Goal: Navigation & Orientation: Understand site structure

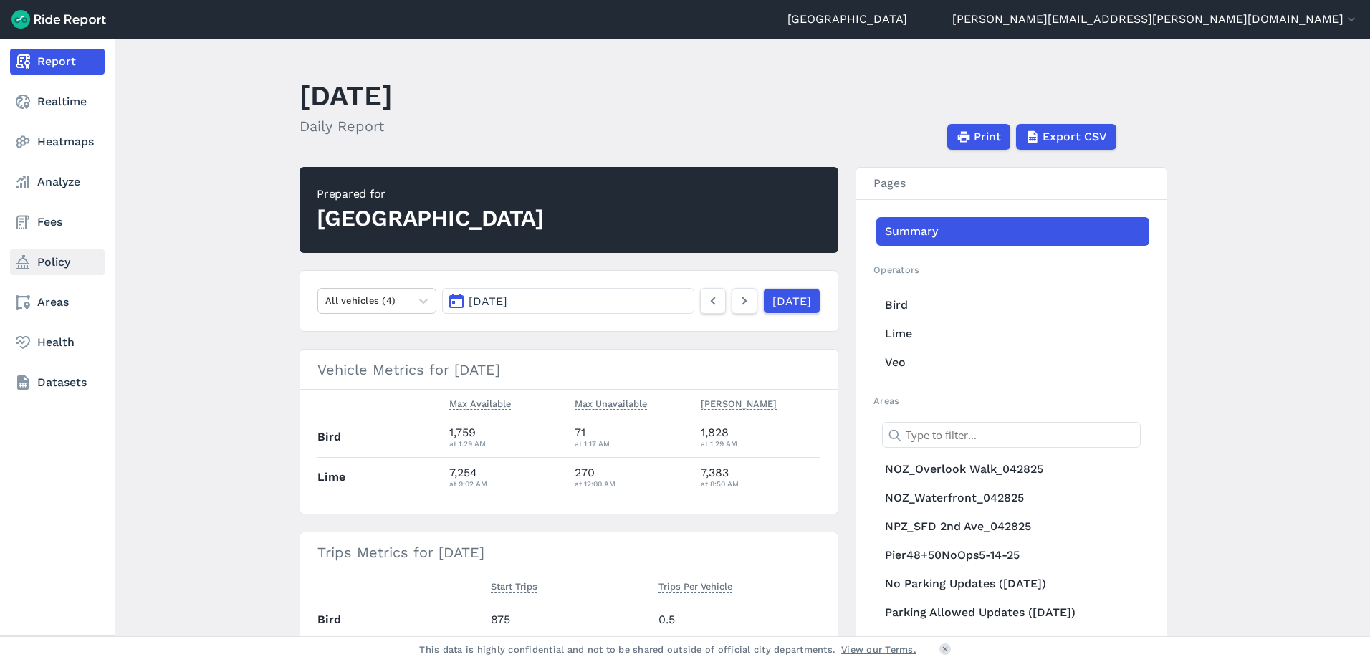
click at [43, 260] on link "Policy" at bounding box center [57, 262] width 95 height 26
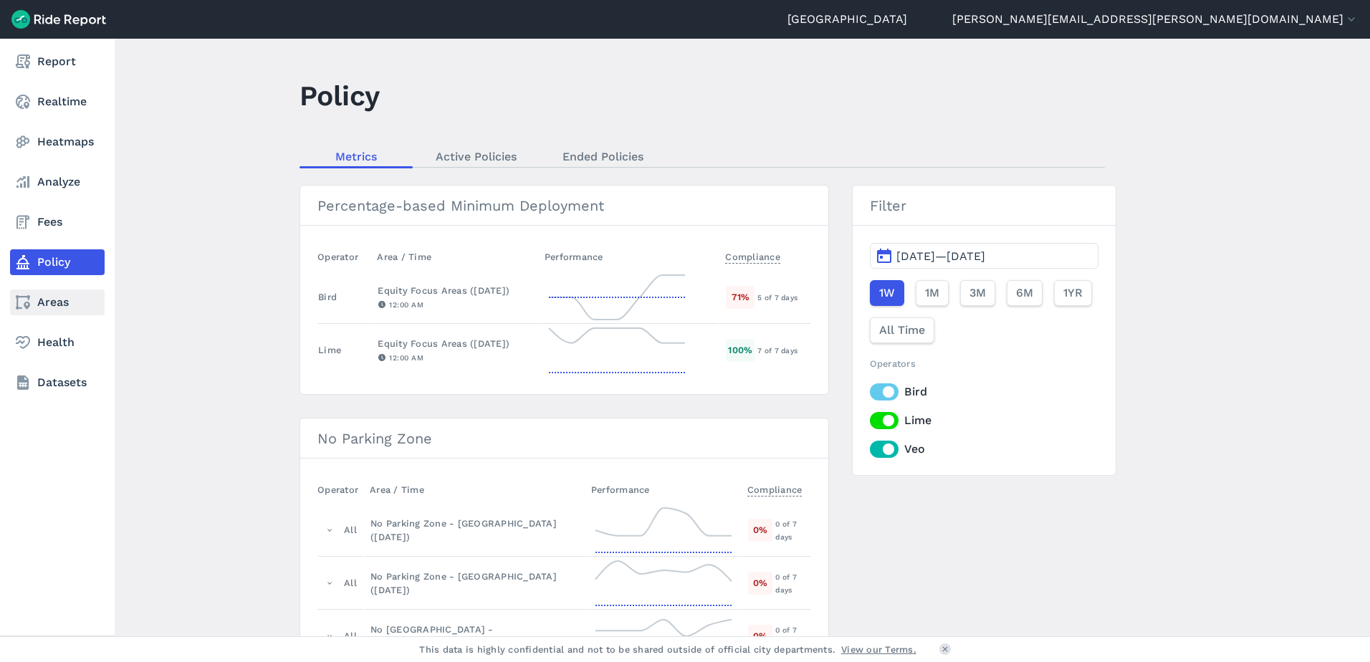
click at [37, 306] on link "Areas" at bounding box center [57, 303] width 95 height 26
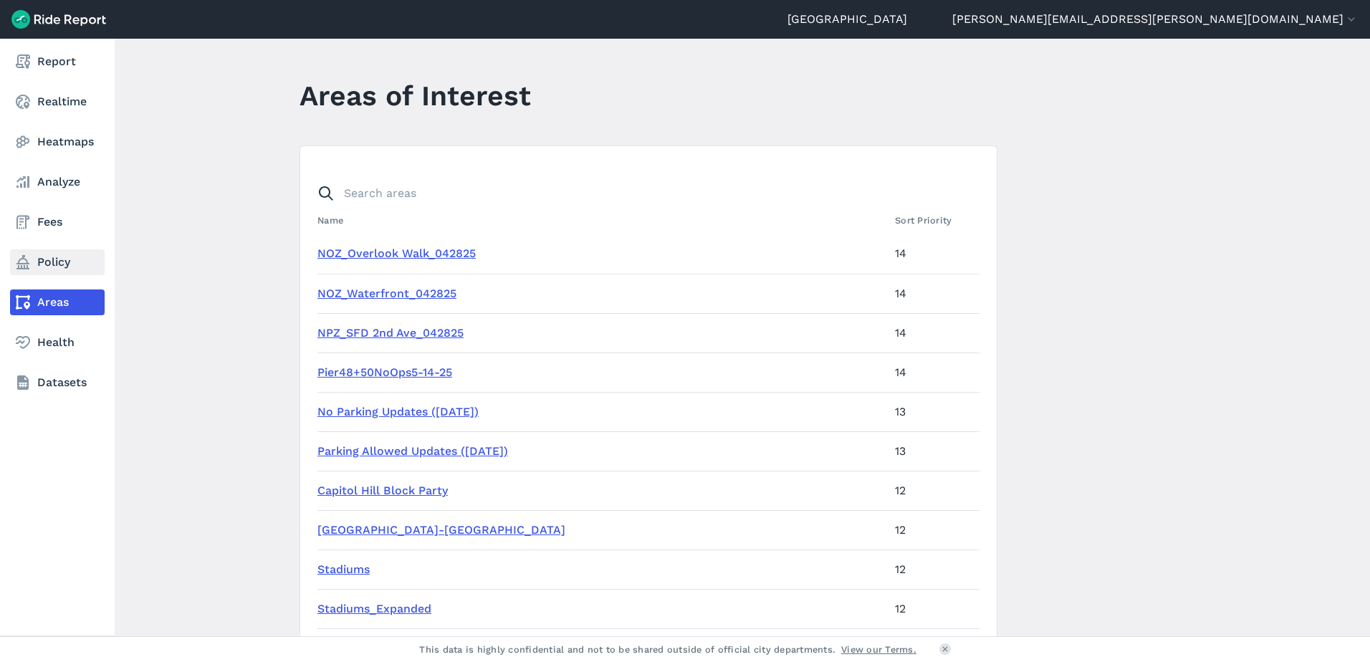
click at [38, 268] on link "Policy" at bounding box center [57, 262] width 95 height 26
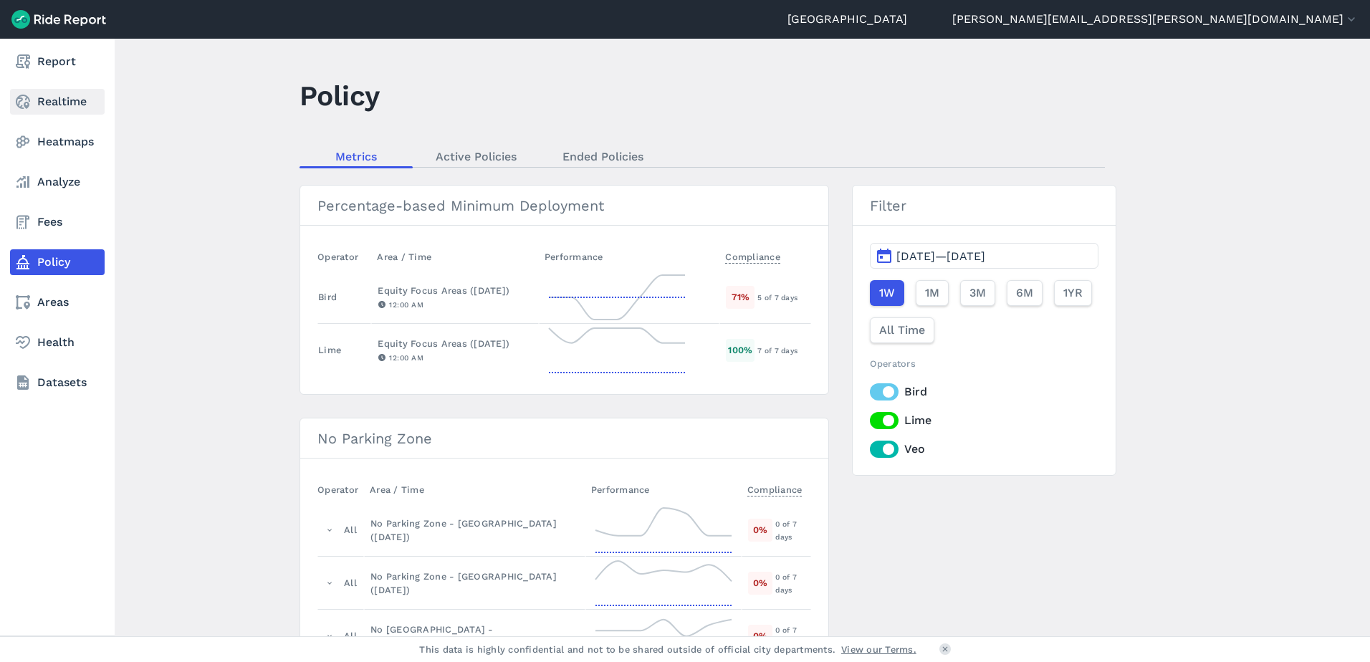
click at [76, 105] on link "Realtime" at bounding box center [57, 102] width 95 height 26
